Goal: Task Accomplishment & Management: Use online tool/utility

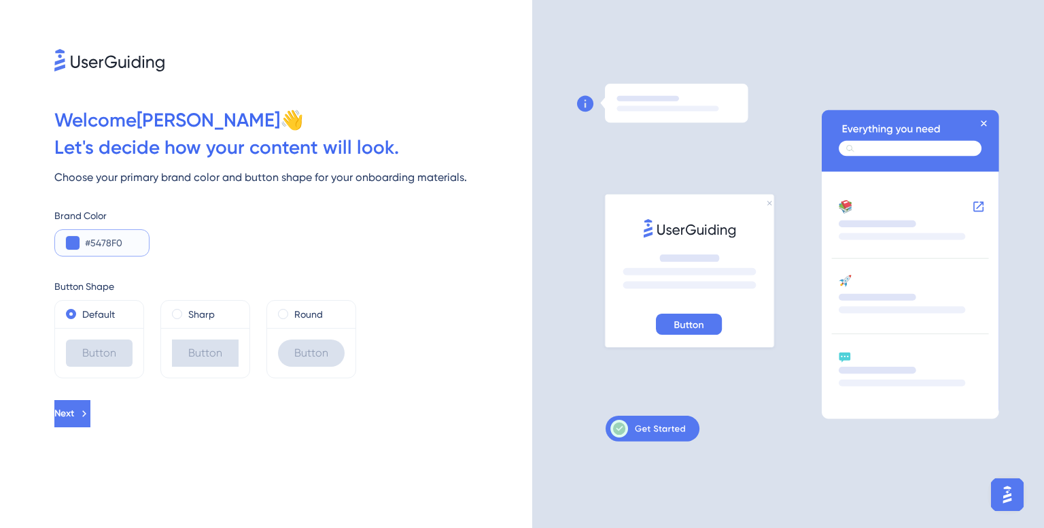
click at [71, 244] on button at bounding box center [73, 243] width 14 height 14
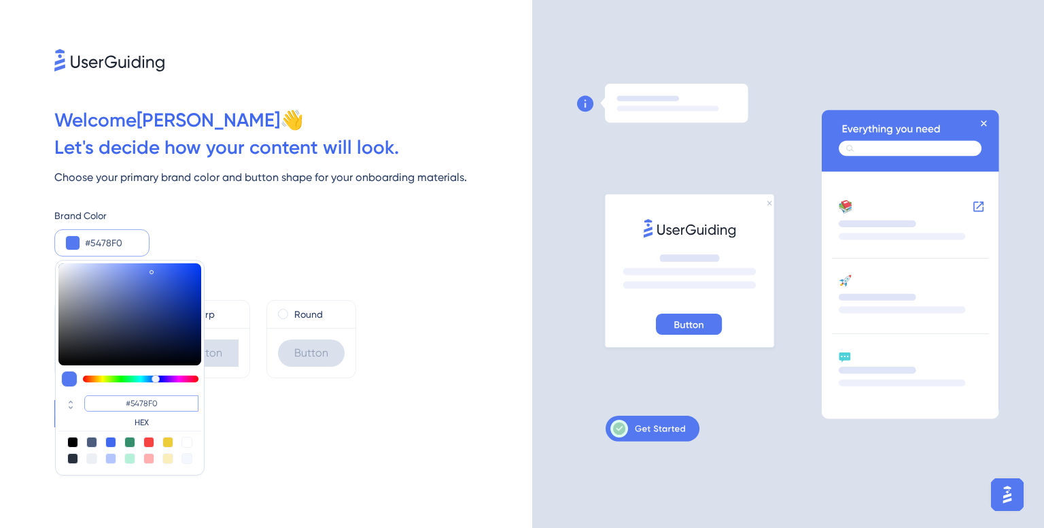
click at [109, 404] on input "#5478F0" at bounding box center [141, 403] width 114 height 16
click at [169, 403] on input "#5478F0" at bounding box center [141, 403] width 114 height 16
type input "#00240"
type input "#002400"
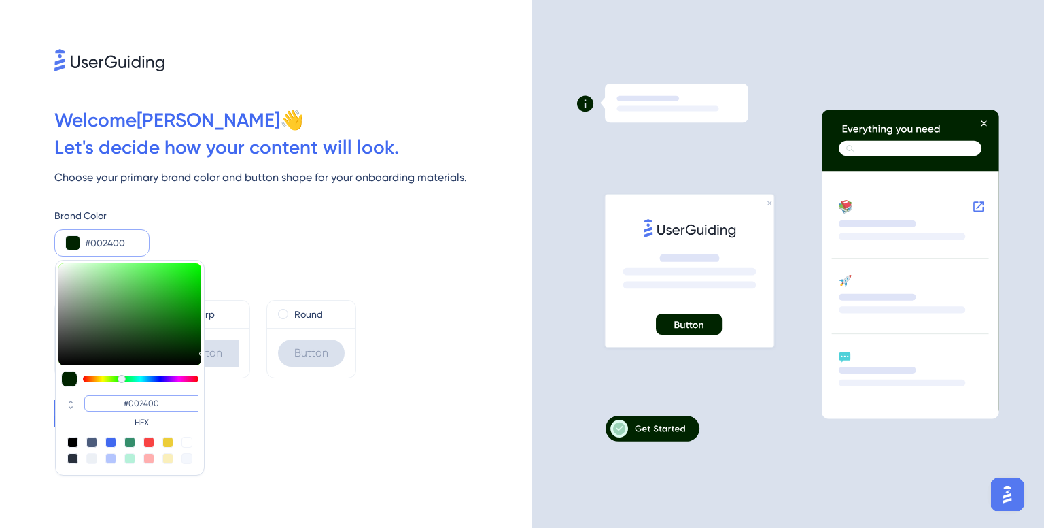
type input "#002400"
click at [247, 419] on div "Next" at bounding box center [293, 413] width 478 height 27
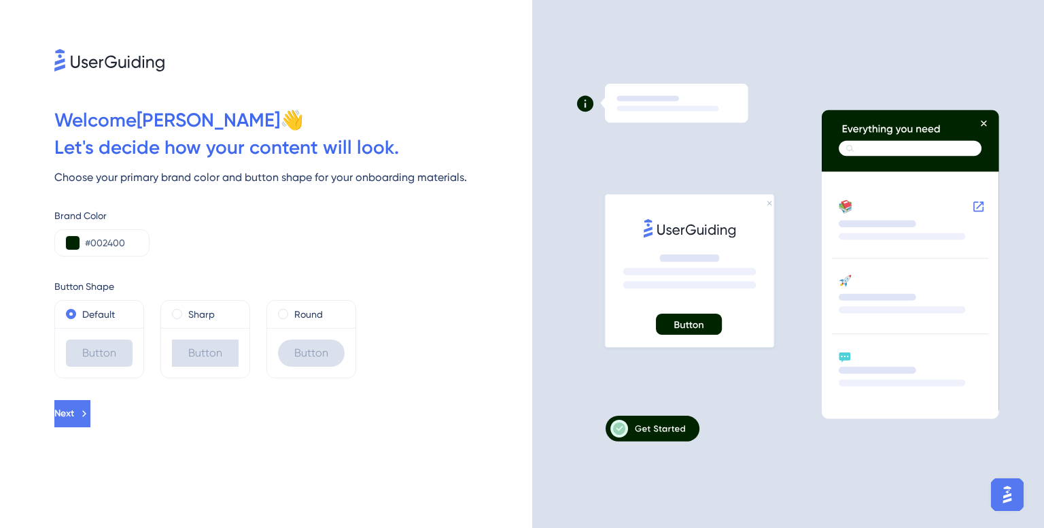
click at [95, 357] on div "Button" at bounding box center [99, 352] width 67 height 27
click at [61, 313] on div "Default" at bounding box center [99, 313] width 88 height 27
click at [285, 312] on span at bounding box center [283, 314] width 10 height 10
click at [292, 311] on input "radio" at bounding box center [292, 311] width 0 height 0
click at [93, 403] on button "Next" at bounding box center [73, 413] width 39 height 27
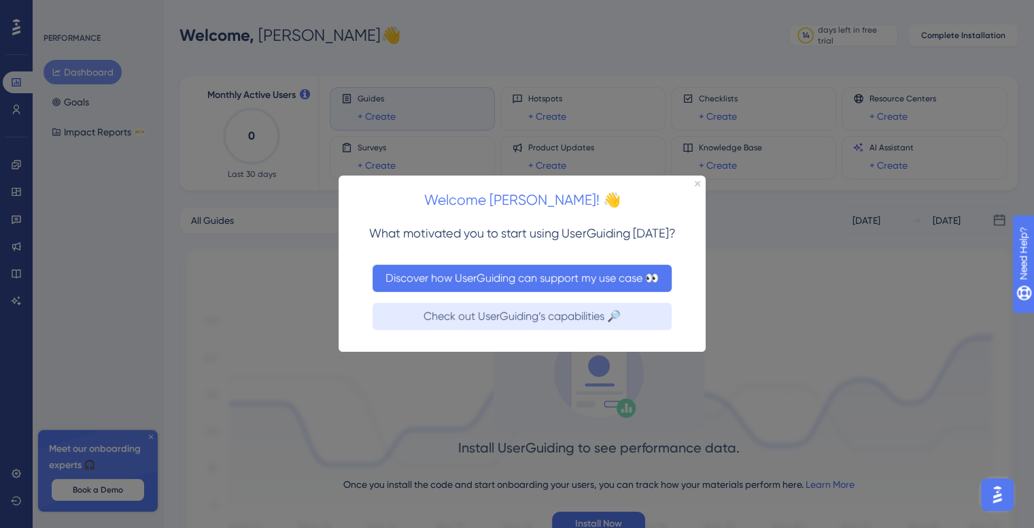
click at [386, 273] on button "Discover how UserGuiding can support my use case 👀" at bounding box center [522, 277] width 299 height 27
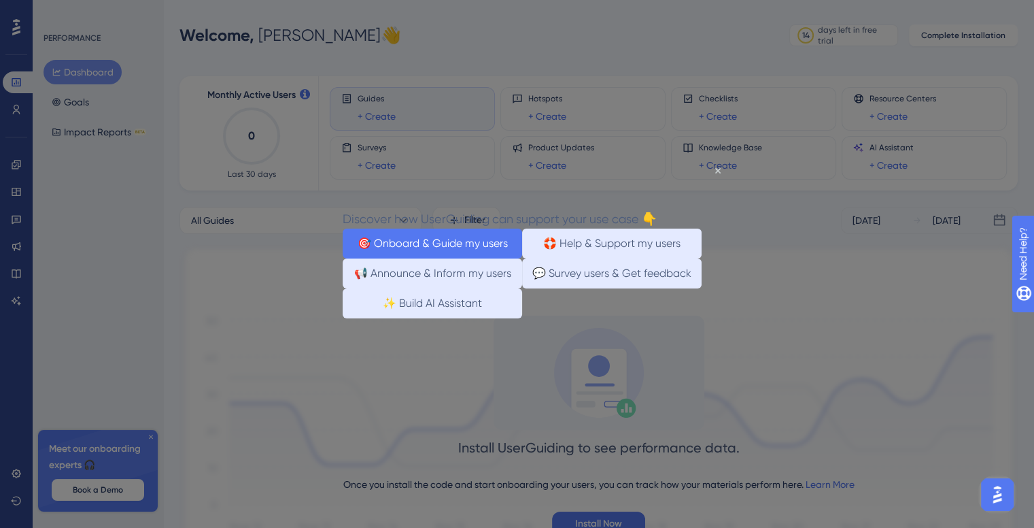
click at [474, 233] on button "🎯 Onboard & Guide my users" at bounding box center [432, 243] width 179 height 30
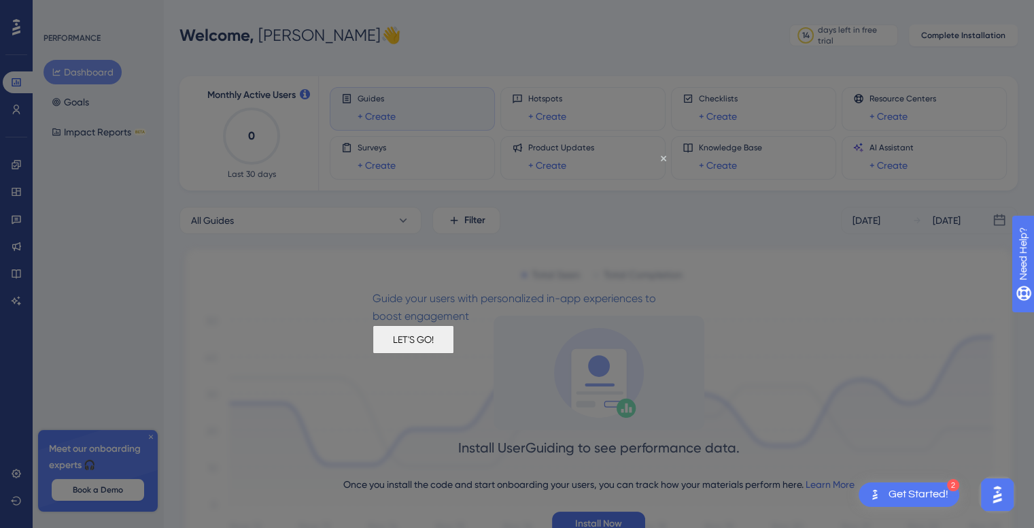
click at [454, 346] on button "LET'S GO!" at bounding box center [414, 339] width 82 height 29
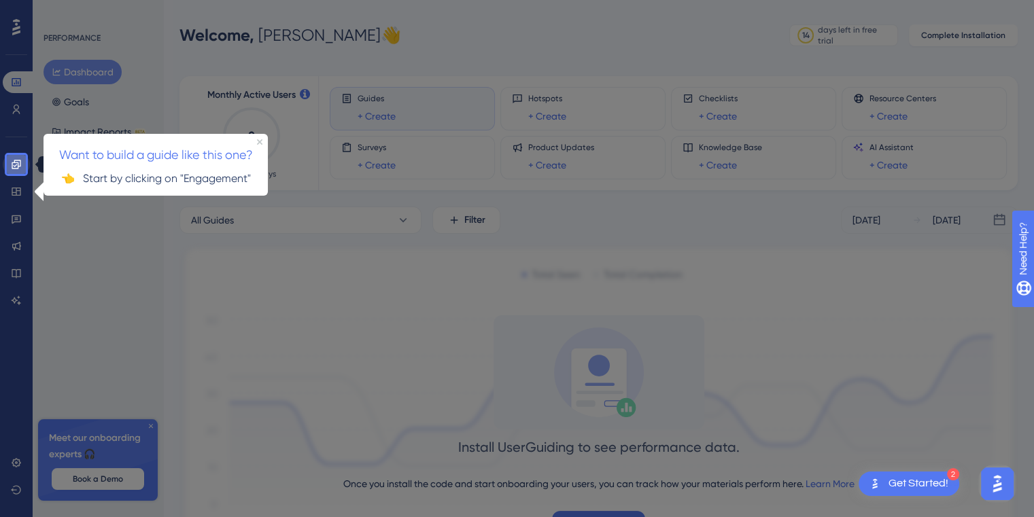
click at [20, 165] on icon at bounding box center [16, 164] width 11 height 11
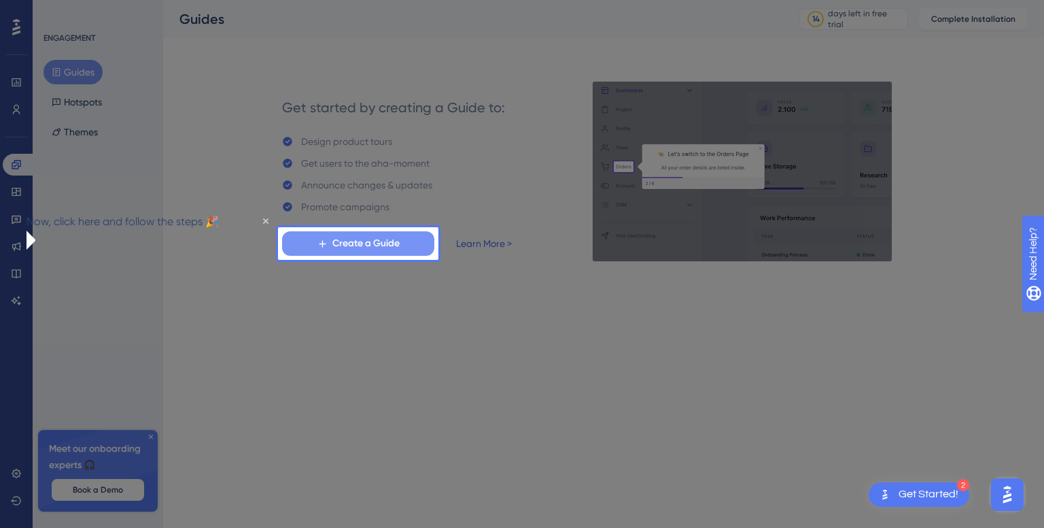
click at [294, 237] on button "Create a Guide" at bounding box center [358, 243] width 152 height 24
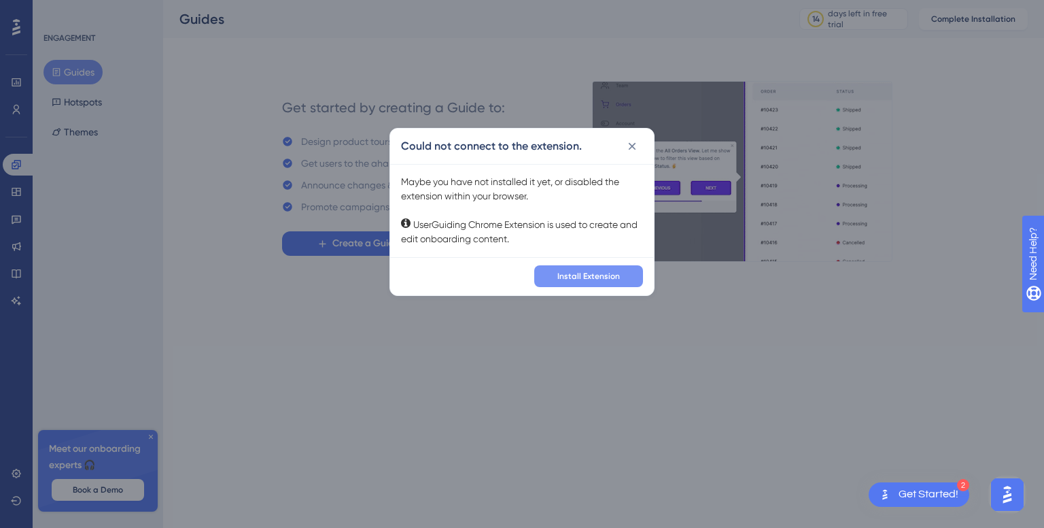
click at [594, 281] on div "✨ Save My Spot!✨" at bounding box center [523, 130] width 1044 height 304
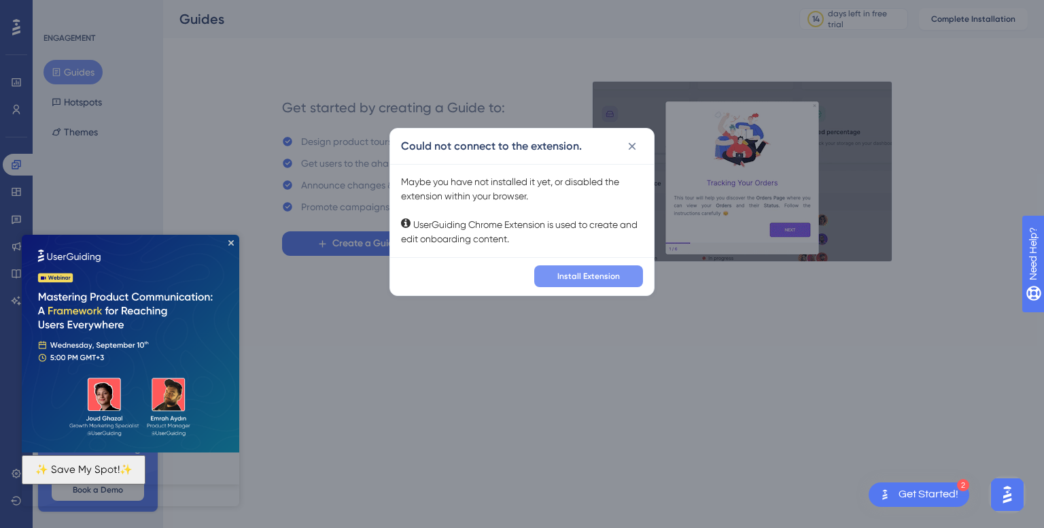
click at [593, 273] on span "Install Extension" at bounding box center [588, 276] width 63 height 11
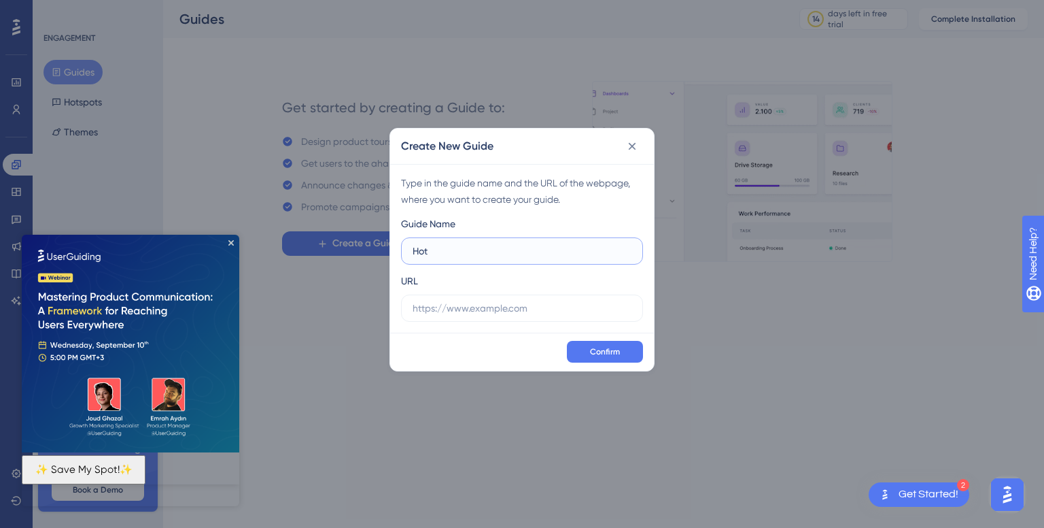
type input "Ho"
type input "A"
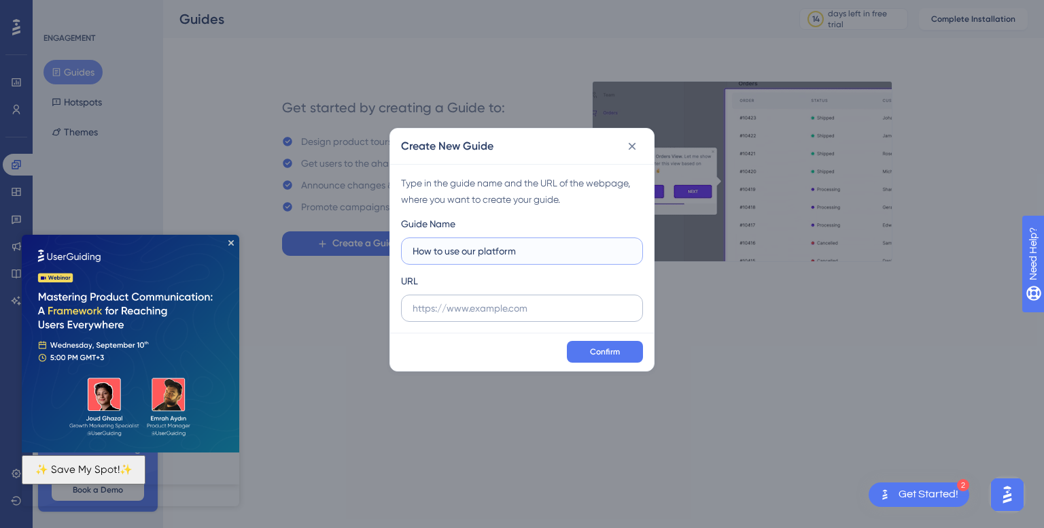
type input "How to use our platform"
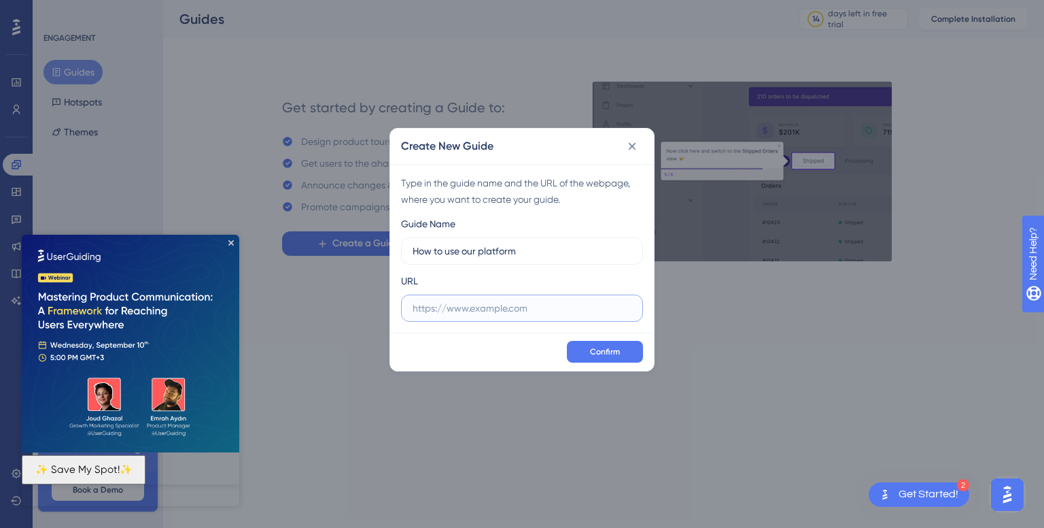
click at [464, 308] on input "text" at bounding box center [522, 307] width 219 height 15
paste input "[URL][DOMAIN_NAME]"
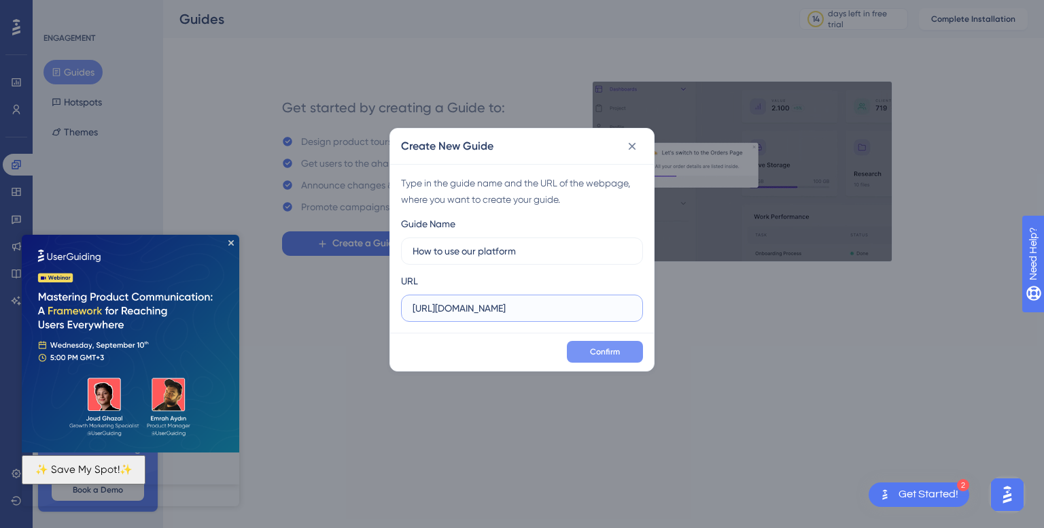
type input "[URL][DOMAIN_NAME]"
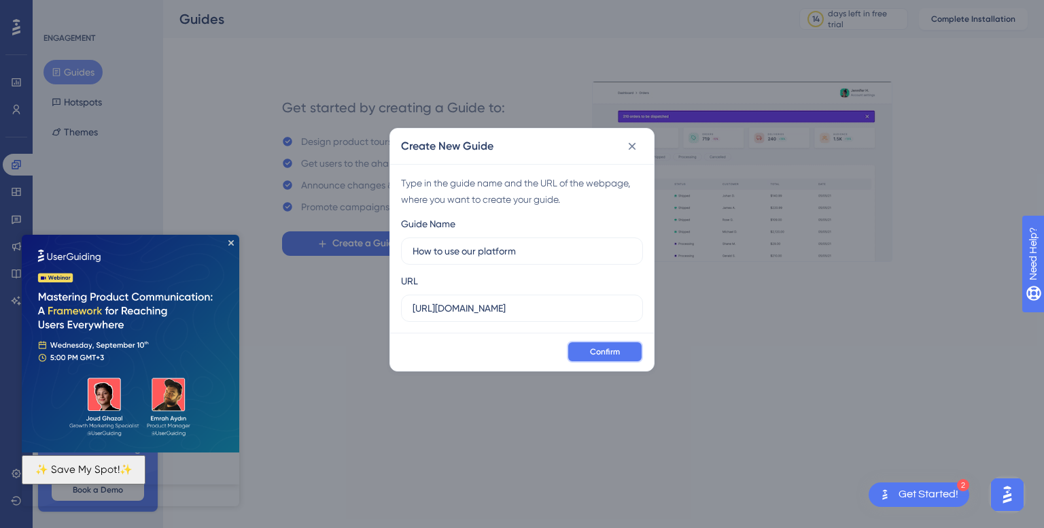
click at [593, 349] on span "Confirm" at bounding box center [605, 351] width 30 height 11
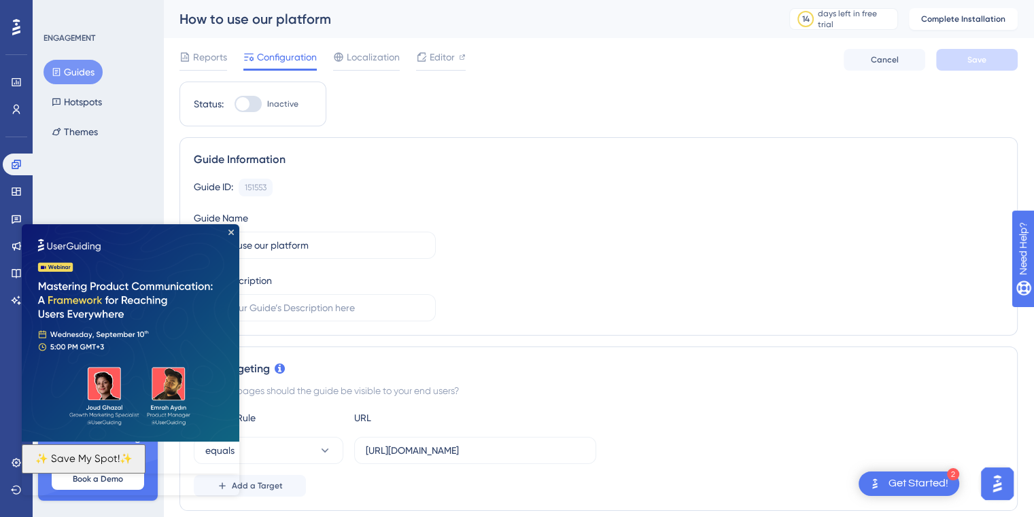
click at [232, 228] on img at bounding box center [131, 333] width 218 height 218
click at [231, 227] on img at bounding box center [131, 333] width 218 height 218
click at [145, 472] on button "✨ Save My Spot!✨" at bounding box center [84, 459] width 124 height 29
click at [231, 232] on icon "Close Preview" at bounding box center [230, 232] width 5 height 5
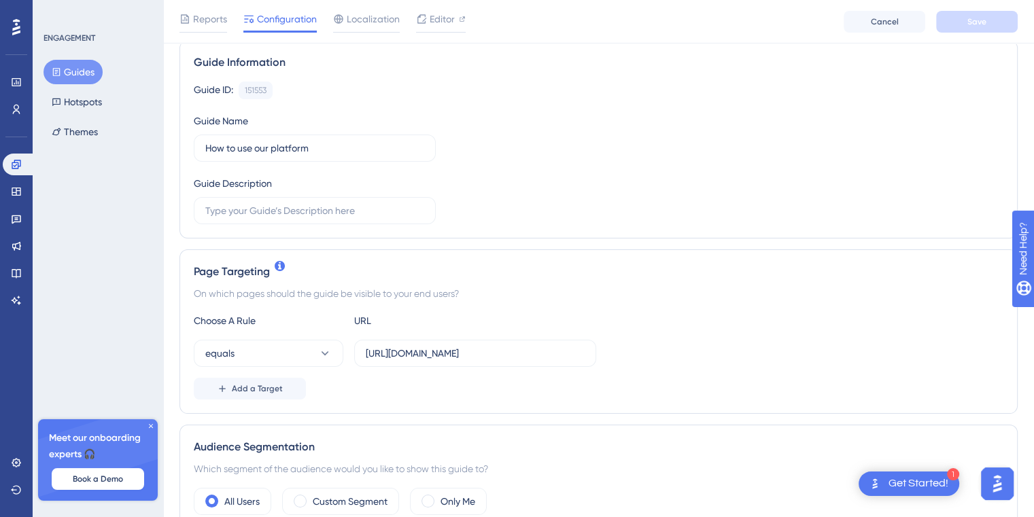
scroll to position [136, 0]
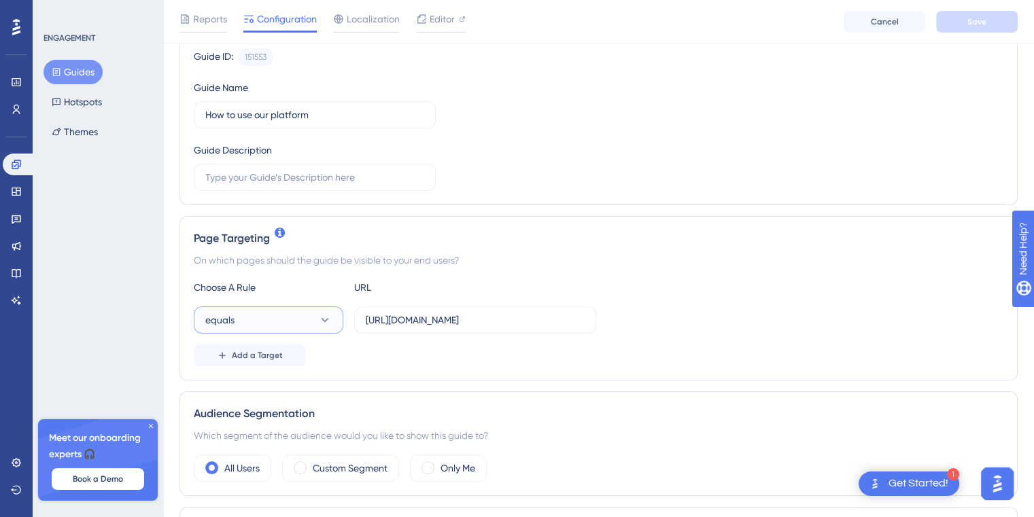
click at [247, 313] on button "equals" at bounding box center [269, 320] width 150 height 27
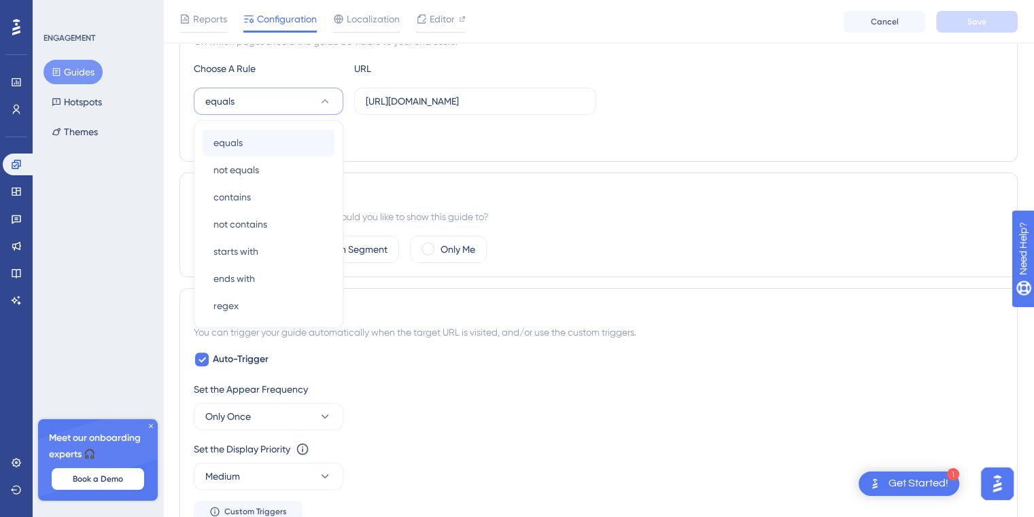
scroll to position [182, 0]
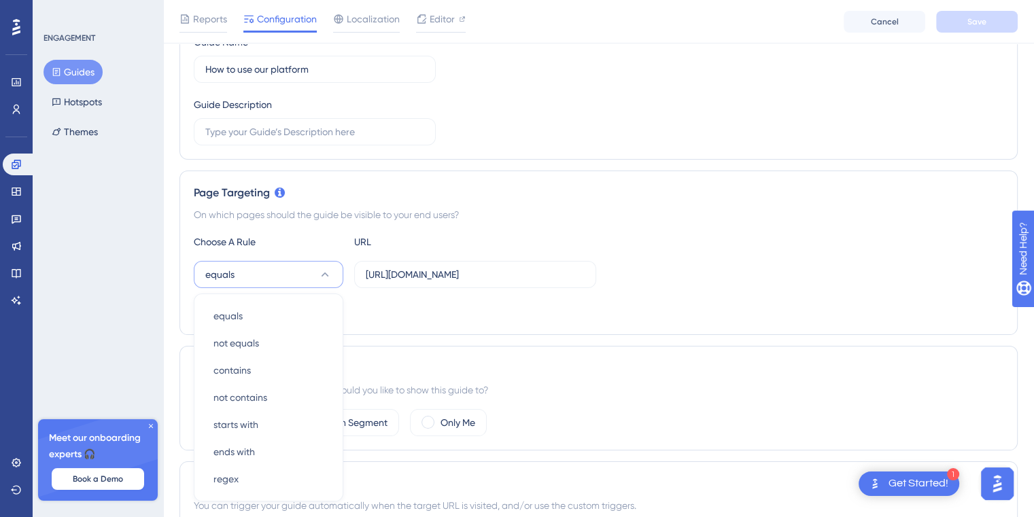
click at [136, 258] on div "ENGAGEMENT Guides Hotspots Themes Meet our onboarding experts 🎧 Book a Demo Upg…" at bounding box center [98, 258] width 131 height 517
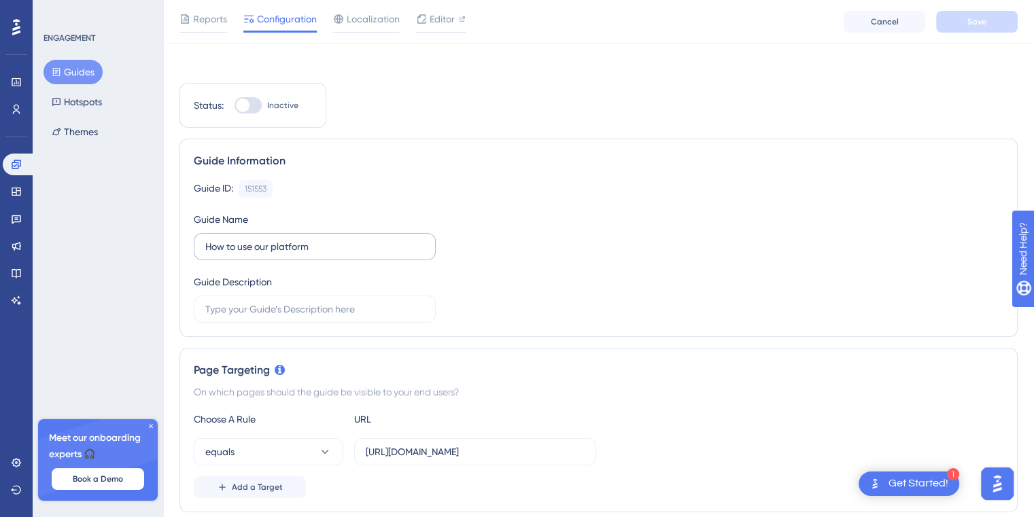
scroll to position [0, 0]
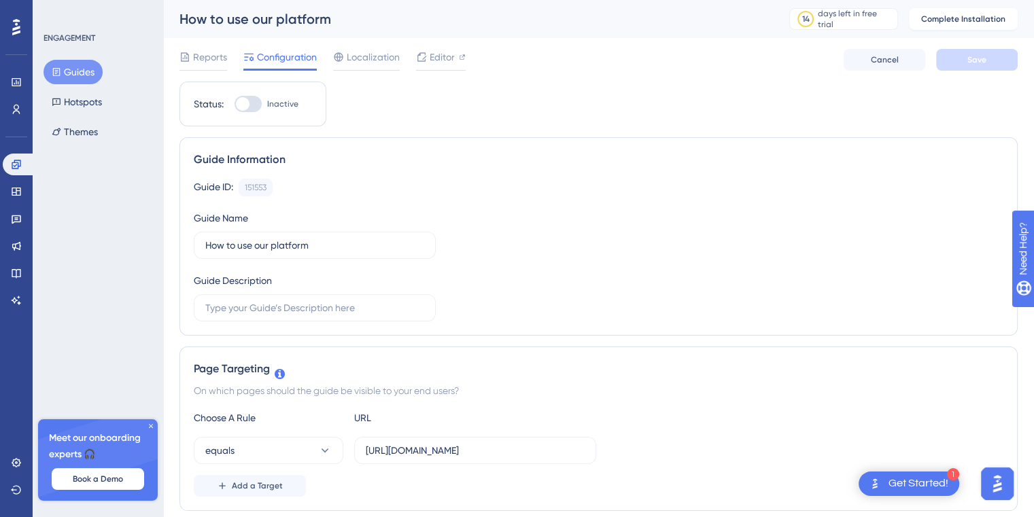
click at [247, 97] on div at bounding box center [248, 104] width 27 height 16
click at [235, 104] on input "Inactive" at bounding box center [234, 104] width 1 height 1
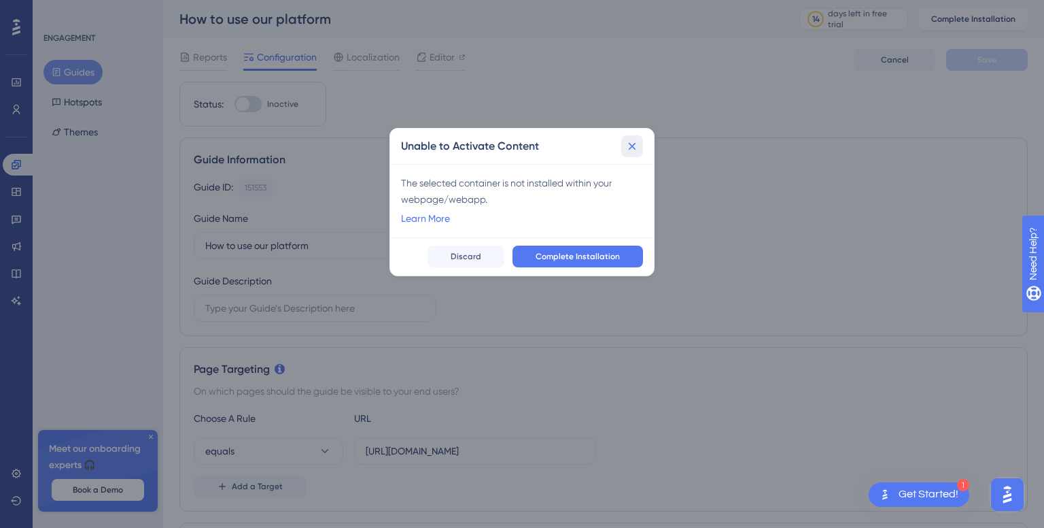
click at [636, 150] on icon at bounding box center [632, 146] width 14 height 14
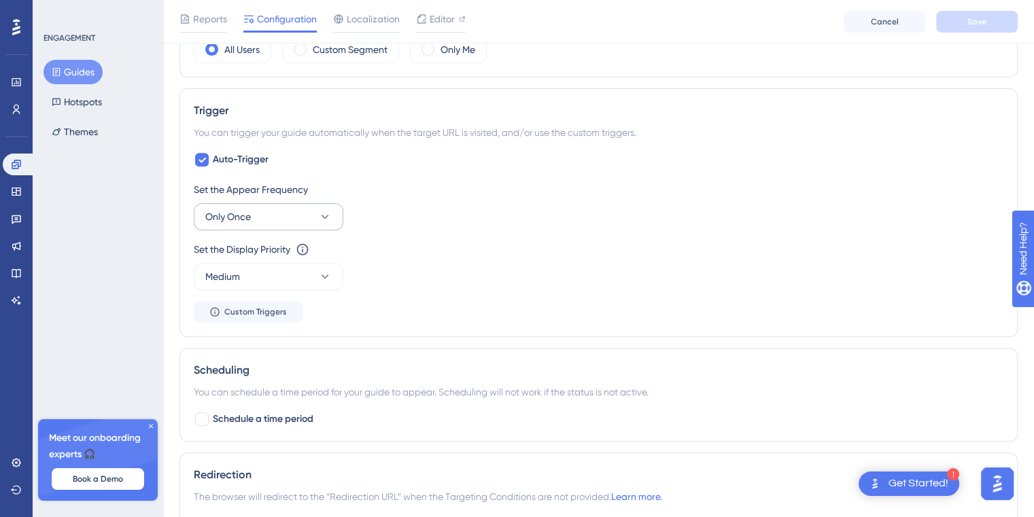
scroll to position [612, 0]
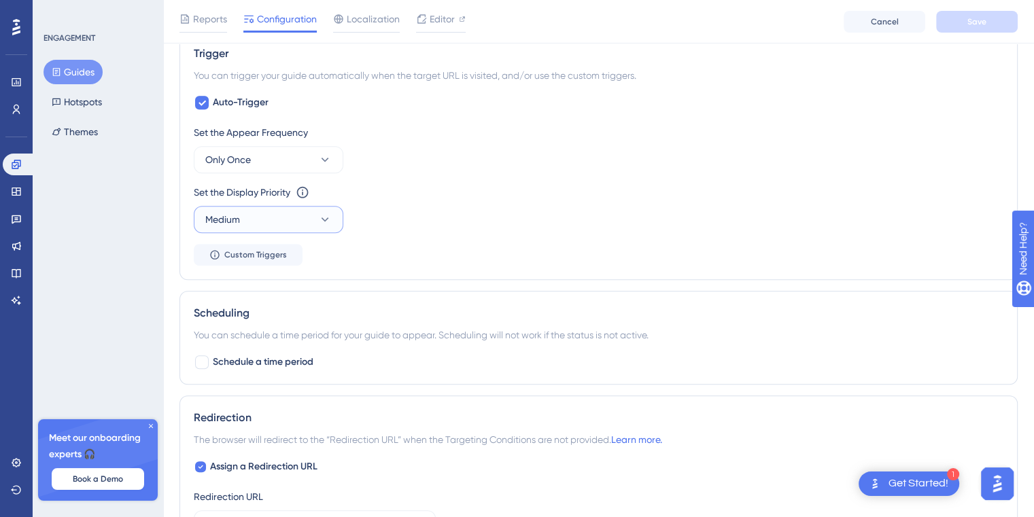
click at [306, 224] on button "Medium" at bounding box center [269, 219] width 150 height 27
click at [402, 258] on div "Set the Appear Frequency Only Once Set the Display Priority This option will se…" at bounding box center [599, 194] width 810 height 141
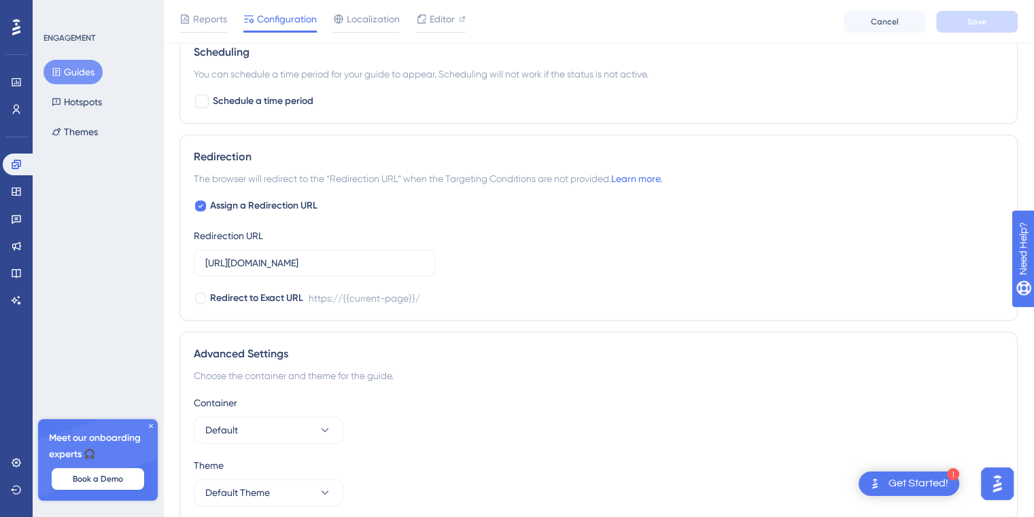
scroll to position [928, 0]
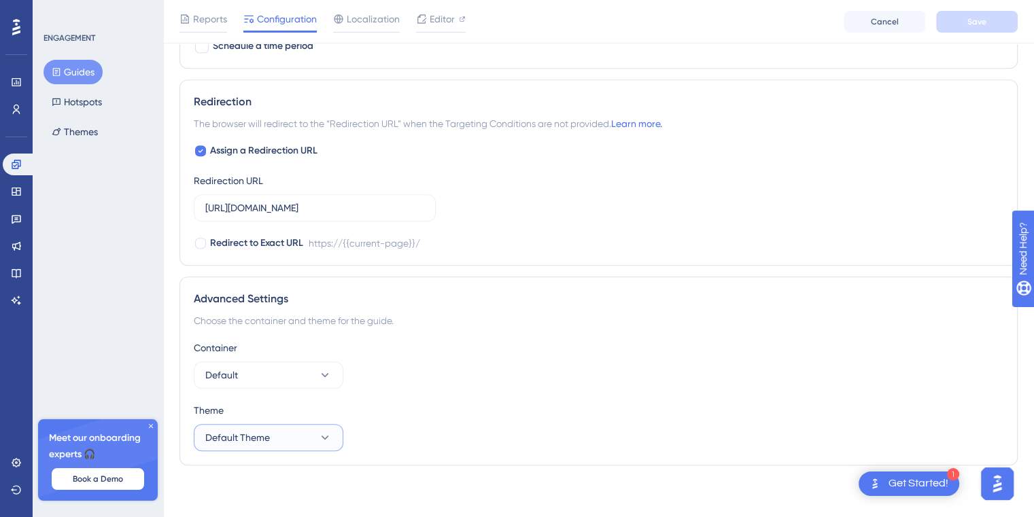
click at [296, 433] on button "Default Theme" at bounding box center [269, 437] width 150 height 27
click at [228, 371] on span "Default" at bounding box center [221, 375] width 33 height 16
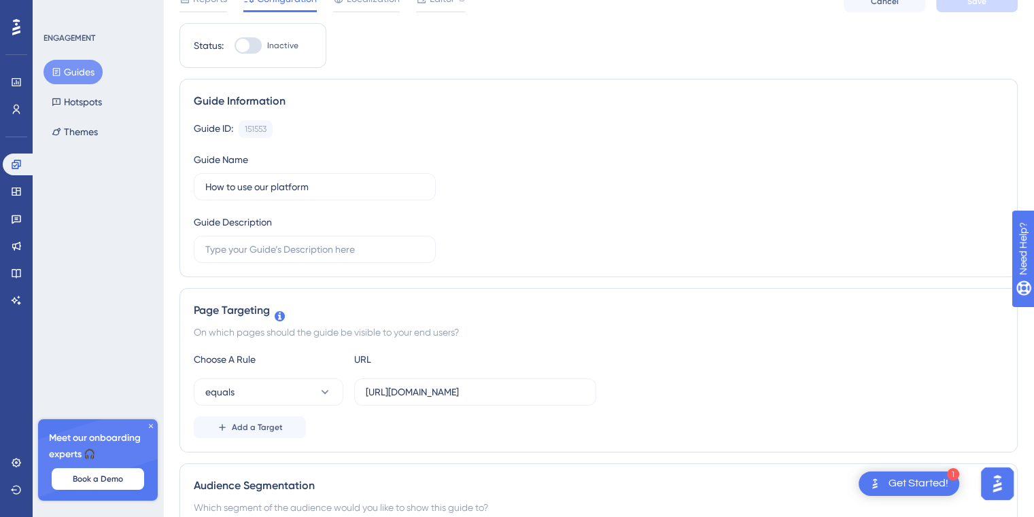
scroll to position [0, 0]
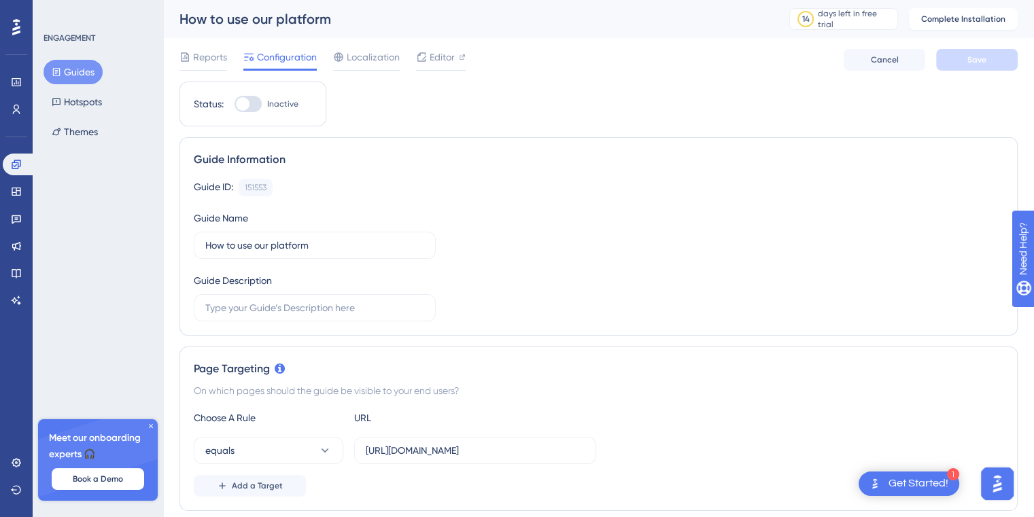
click at [252, 103] on div at bounding box center [248, 104] width 27 height 16
click at [235, 104] on input "Inactive" at bounding box center [234, 104] width 1 height 1
checkbox input "false"
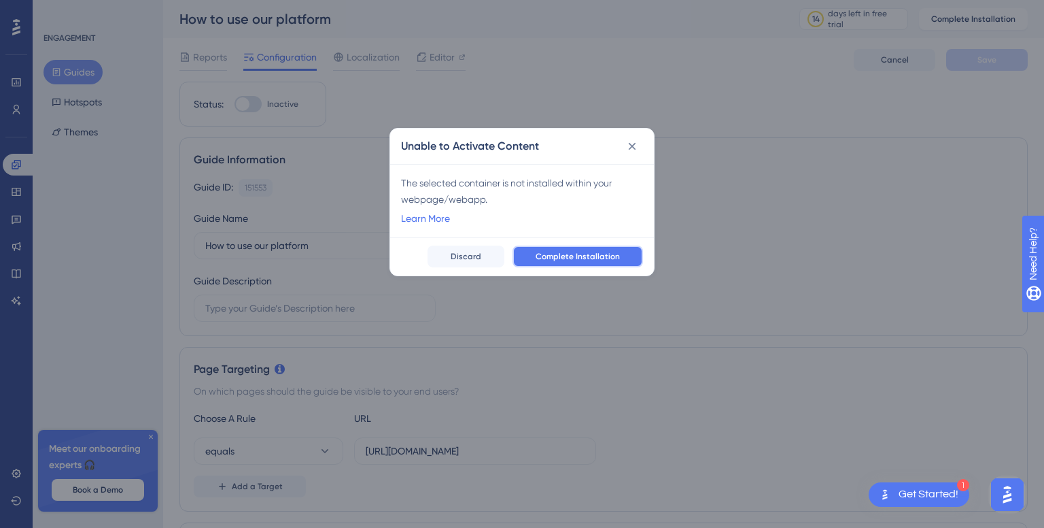
click at [608, 264] on button "Complete Installation" at bounding box center [578, 256] width 131 height 22
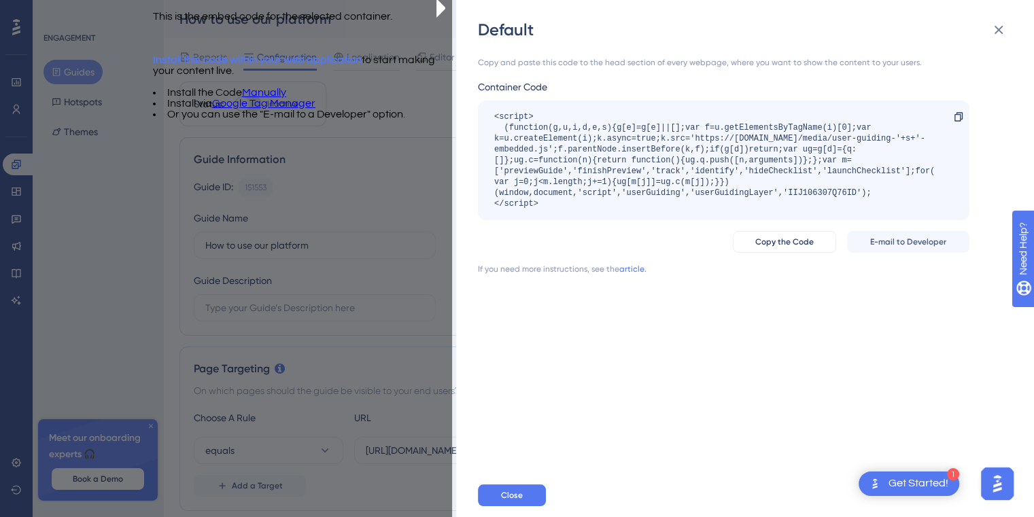
click at [157, 120] on div "This is the embed code for the selected container. Install this code within you…" at bounding box center [301, 48] width 299 height 141
click at [1001, 23] on icon at bounding box center [999, 30] width 16 height 16
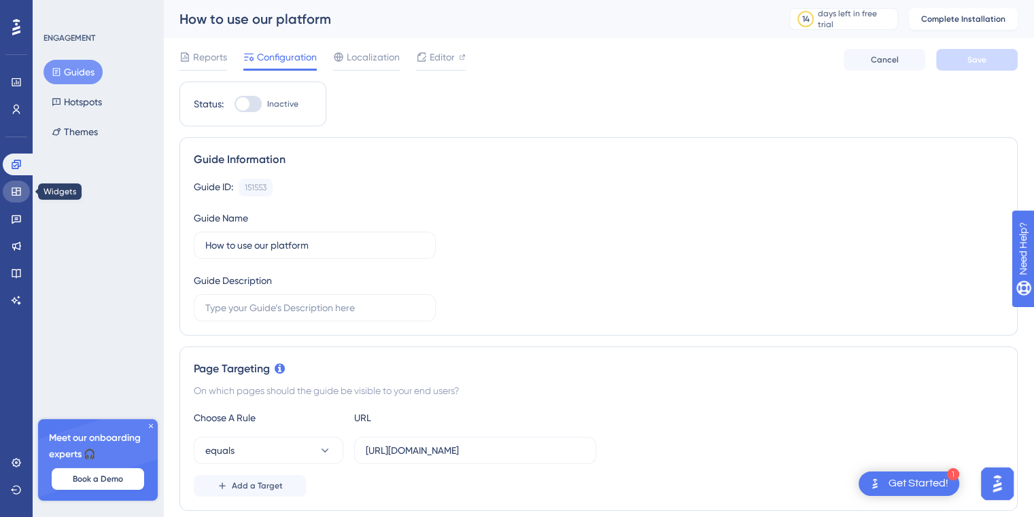
click at [19, 192] on icon at bounding box center [16, 191] width 11 height 11
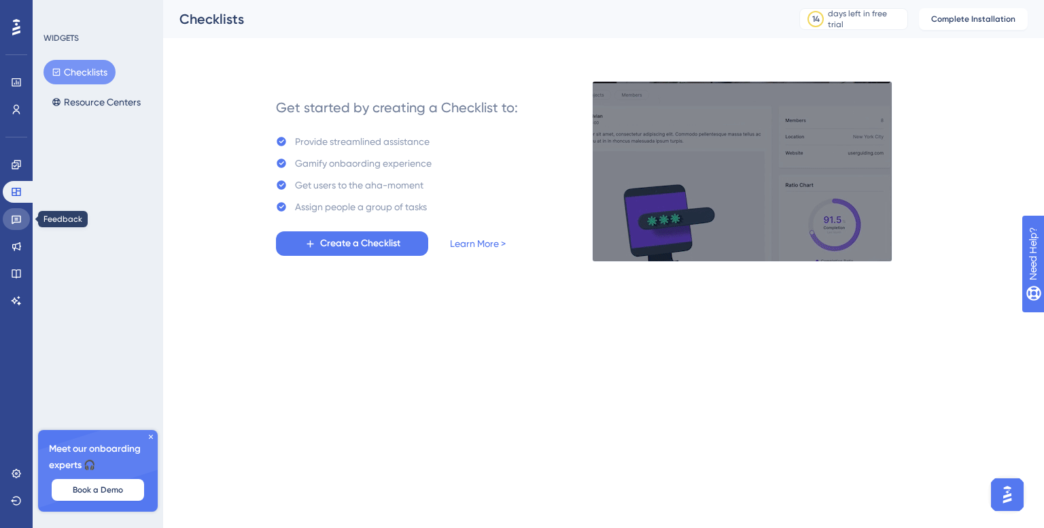
click at [5, 220] on link at bounding box center [16, 219] width 27 height 22
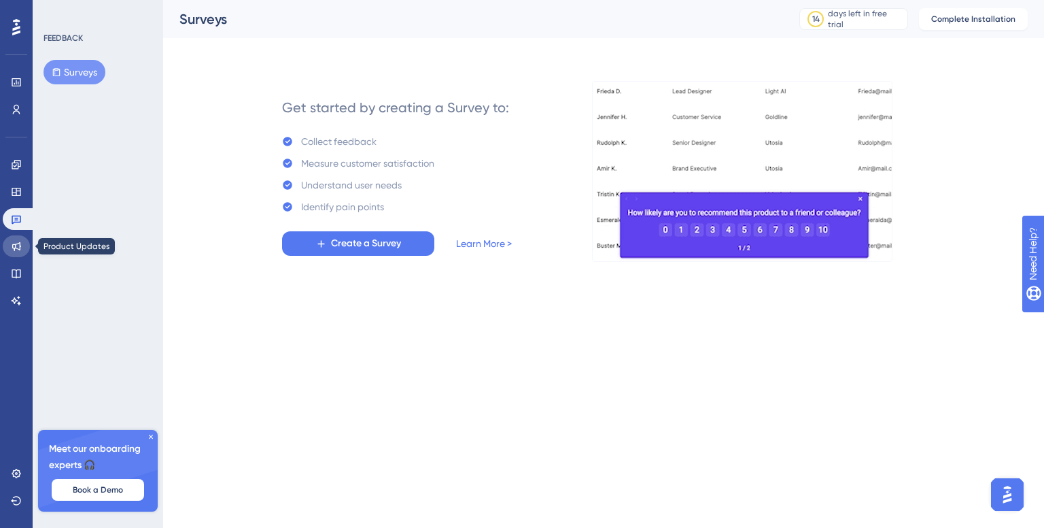
click at [11, 242] on icon at bounding box center [16, 246] width 11 height 11
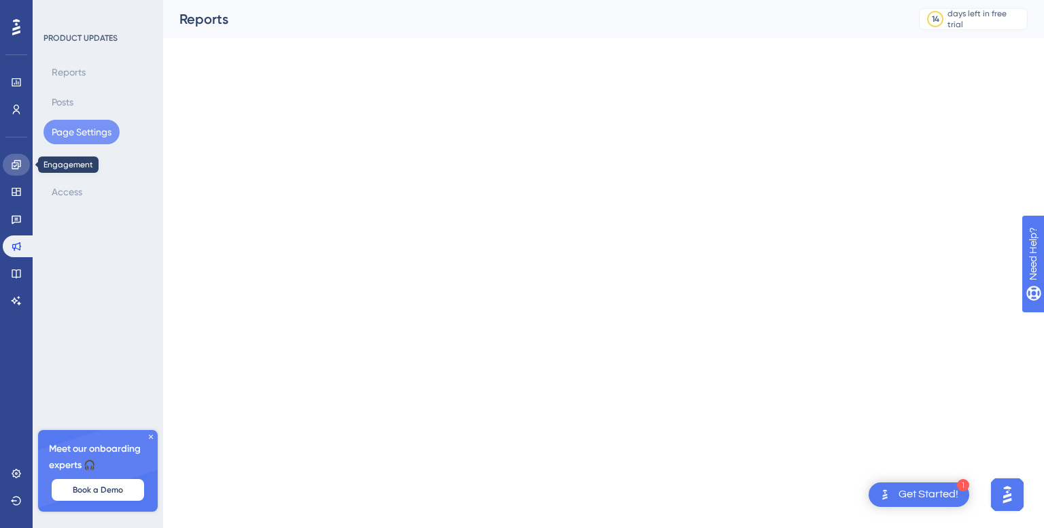
click at [12, 159] on icon at bounding box center [16, 164] width 11 height 11
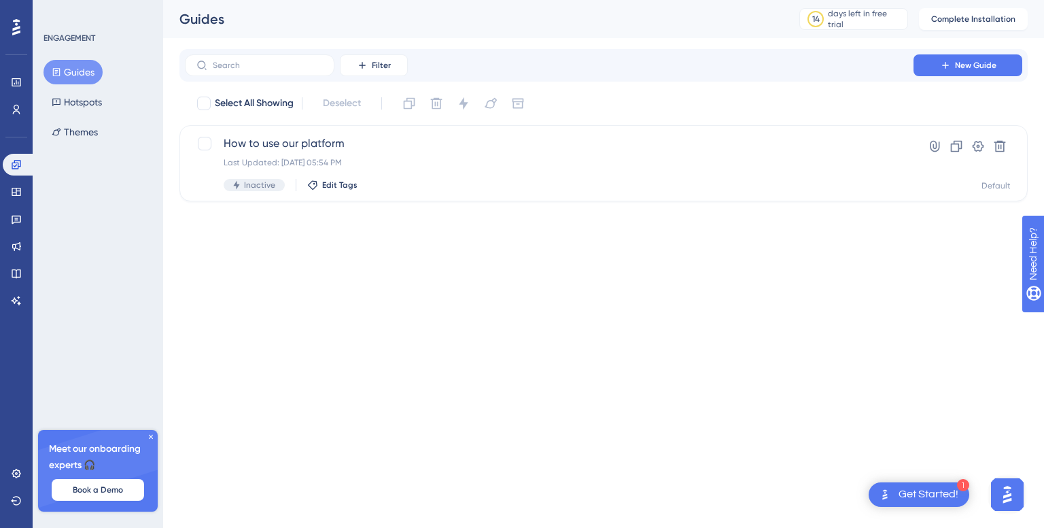
click at [19, 24] on icon at bounding box center [16, 27] width 8 height 18
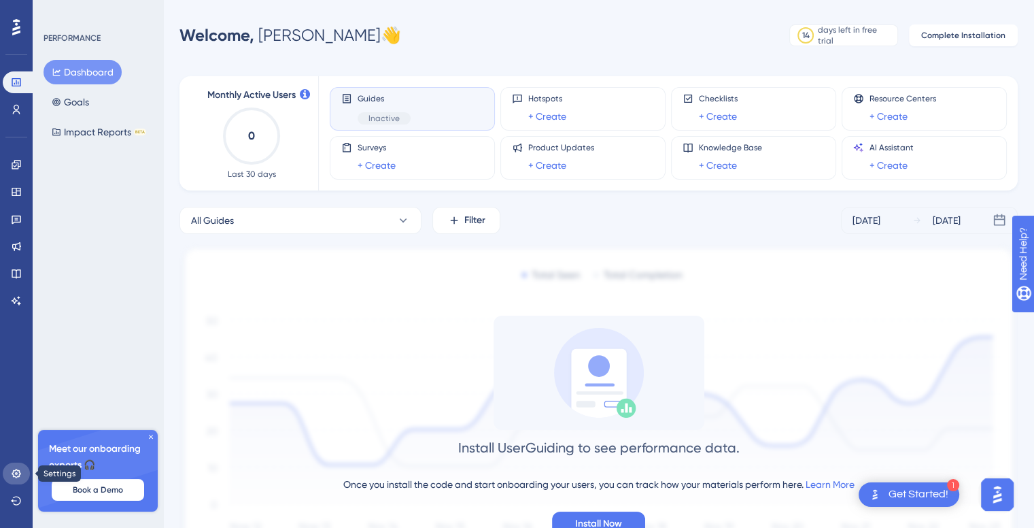
click at [14, 471] on icon at bounding box center [16, 472] width 9 height 9
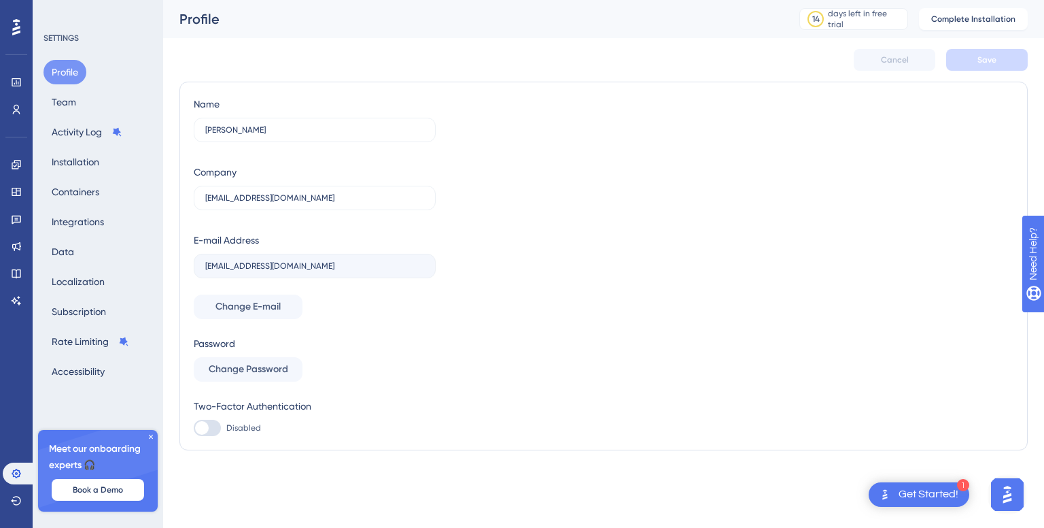
click at [933, 496] on div "Get Started!" at bounding box center [929, 494] width 60 height 15
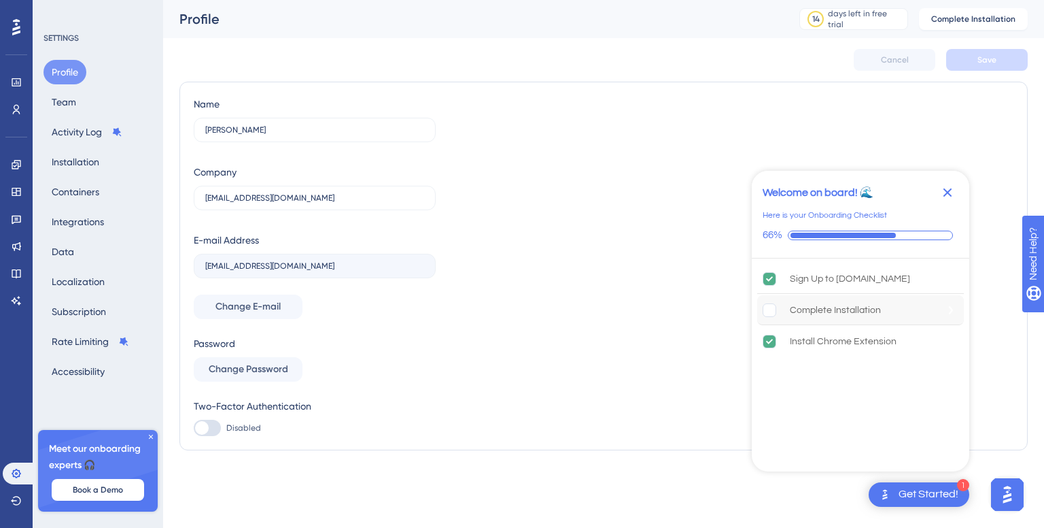
click at [767, 308] on rect "Complete Installation is incomplete." at bounding box center [769, 309] width 13 height 13
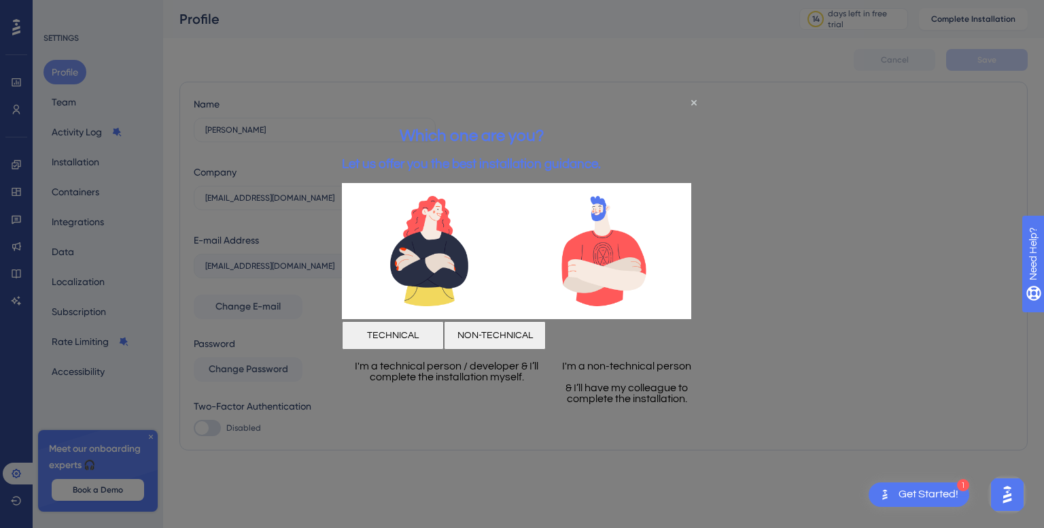
click at [546, 328] on button "NON-TECHNICAL" at bounding box center [495, 334] width 102 height 29
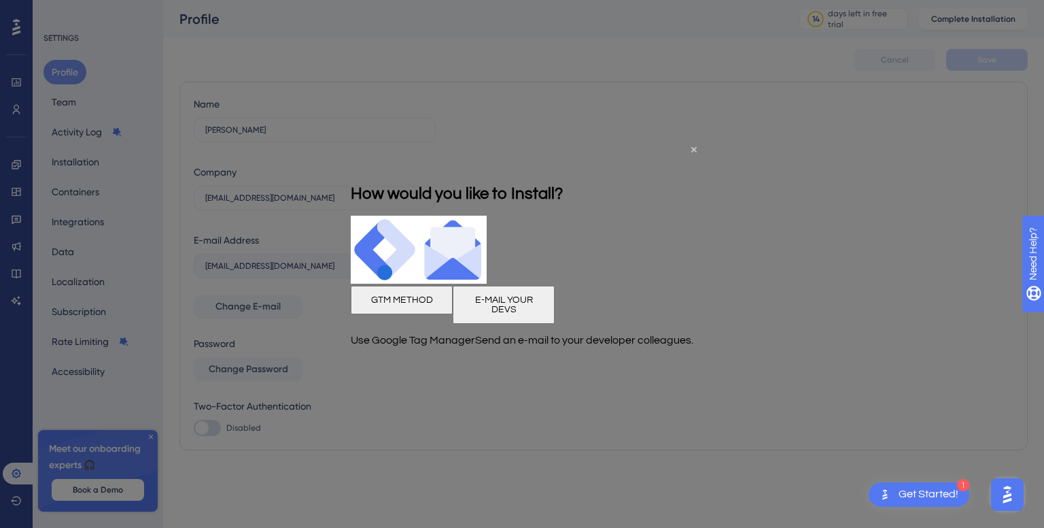
click at [804, 162] on div at bounding box center [522, 264] width 1044 height 528
click at [563, 171] on div "How would you like to Install?" at bounding box center [457, 193] width 212 height 44
click at [693, 149] on icon "Close Preview" at bounding box center [693, 149] width 5 height 5
